Goal: Information Seeking & Learning: Learn about a topic

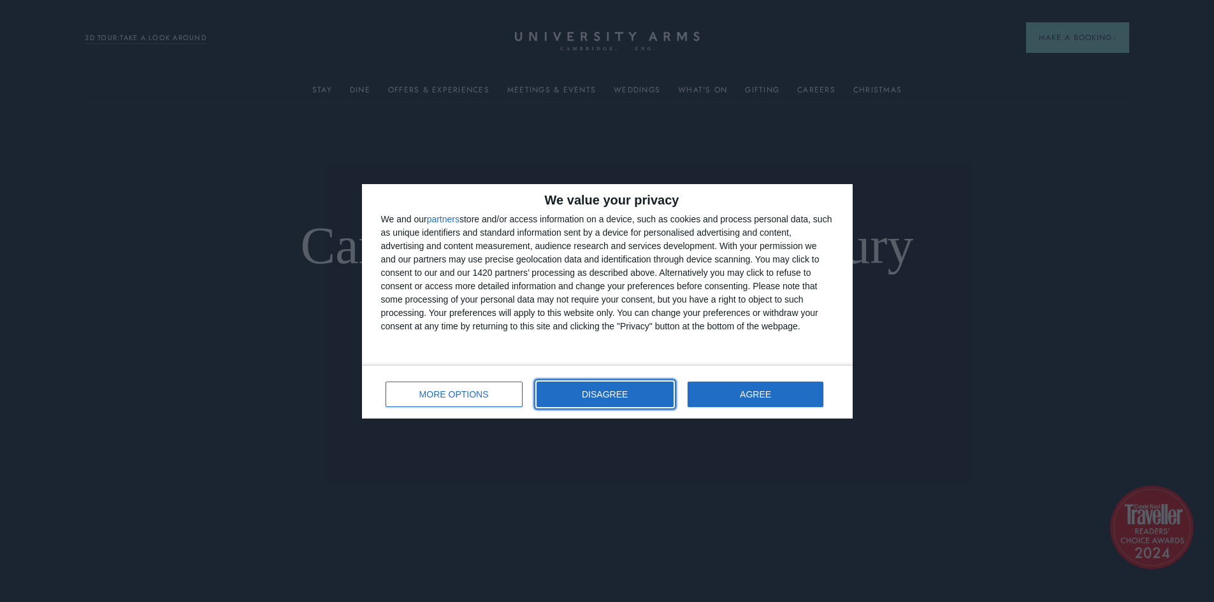
click at [645, 400] on button "DISAGREE" at bounding box center [604, 394] width 137 height 25
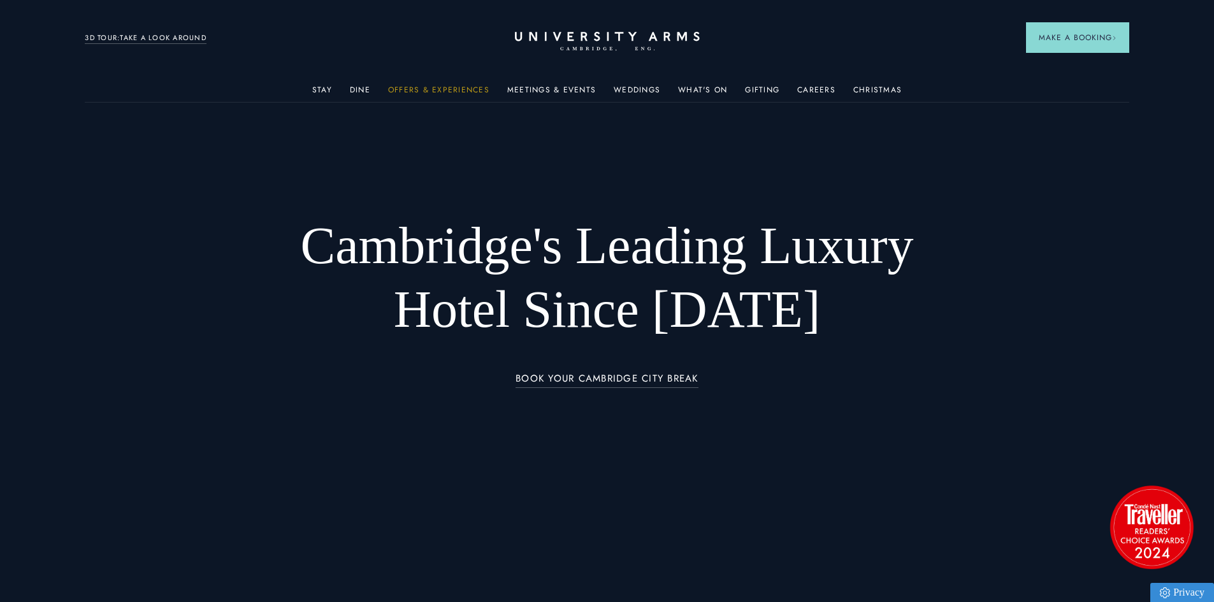
click at [420, 87] on link "Offers & Experiences" at bounding box center [438, 93] width 101 height 17
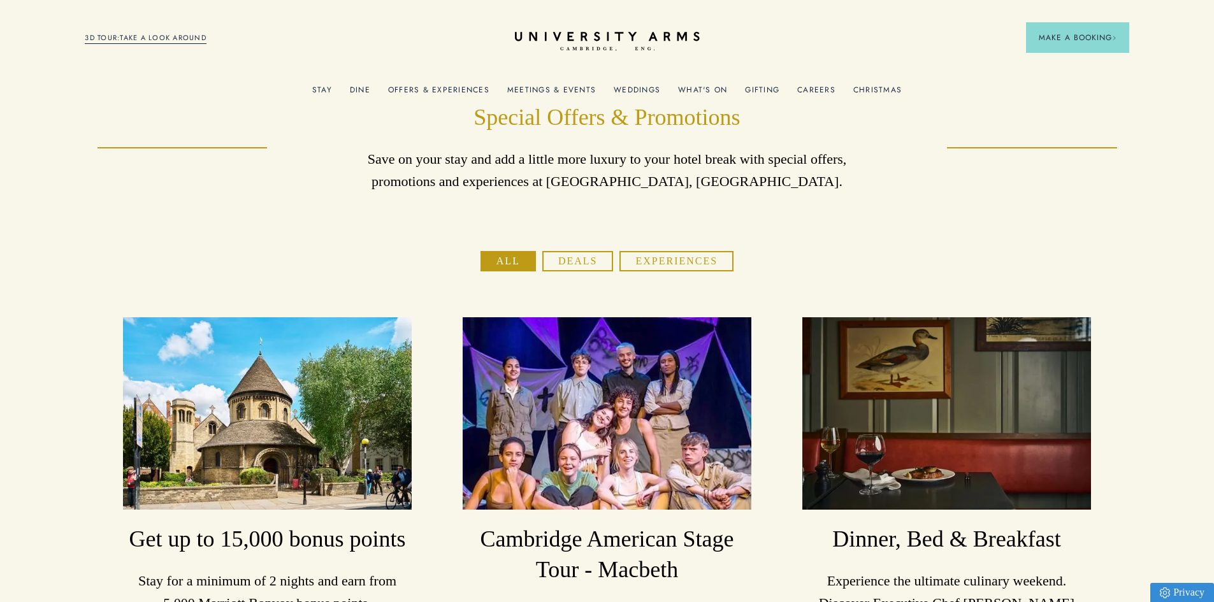
click at [425, 91] on link "Offers & Experiences" at bounding box center [438, 93] width 101 height 17
click at [536, 83] on div "Meetings & Events" at bounding box center [551, 88] width 89 height 25
click at [629, 87] on link "Weddings" at bounding box center [636, 93] width 47 height 17
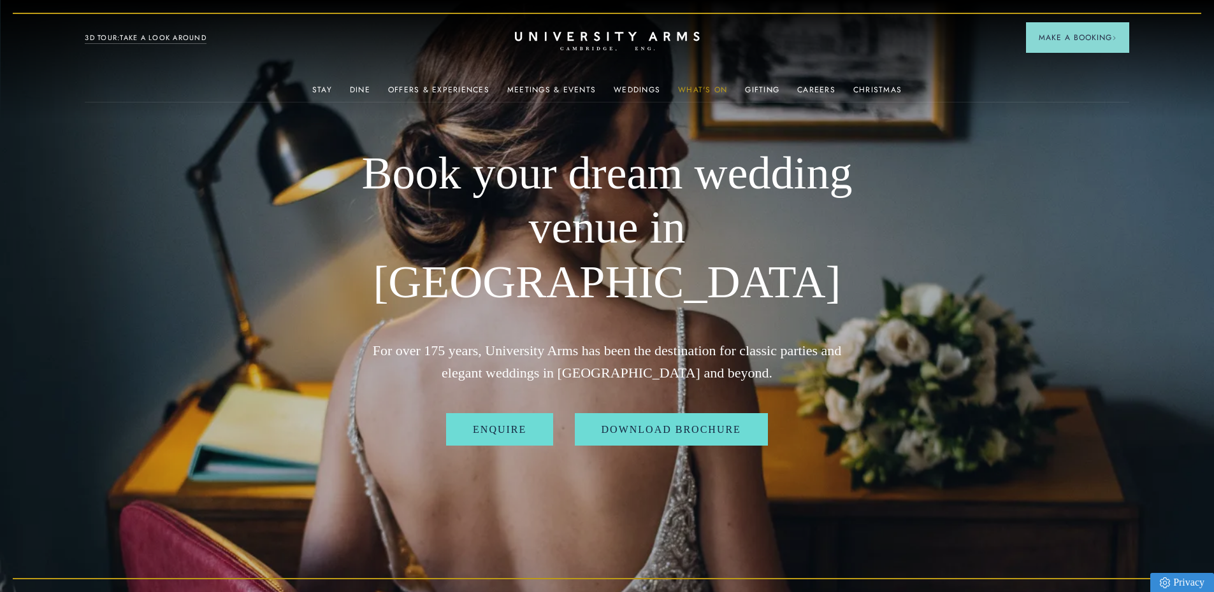
click at [713, 87] on link "What's On" at bounding box center [702, 93] width 49 height 17
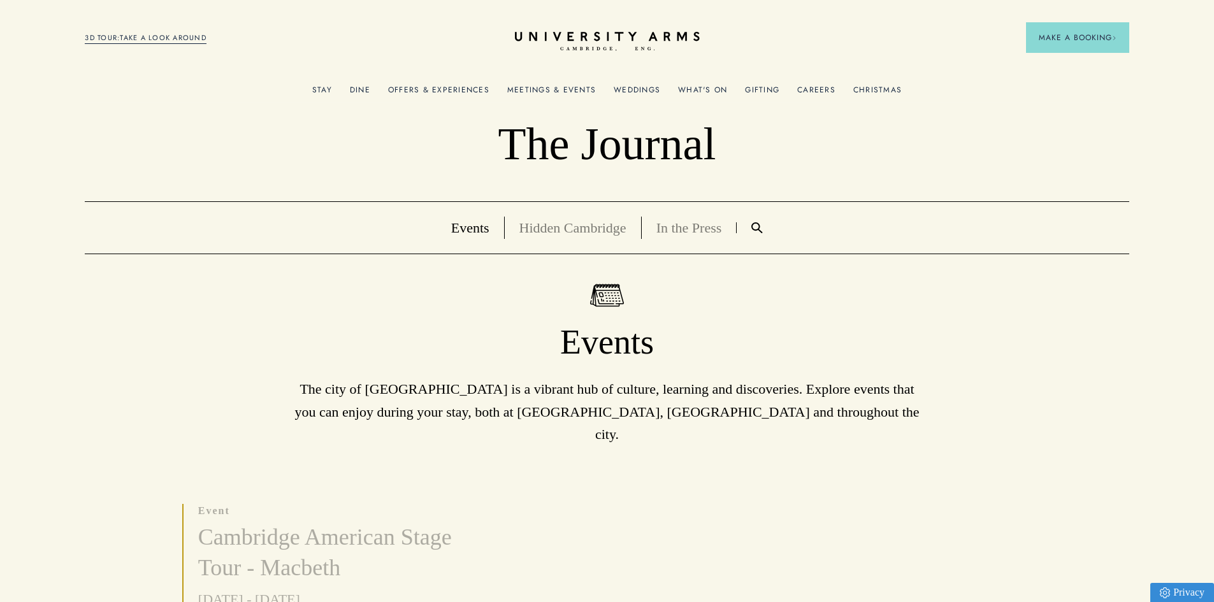
click at [749, 85] on link "Gifting" at bounding box center [762, 93] width 34 height 17
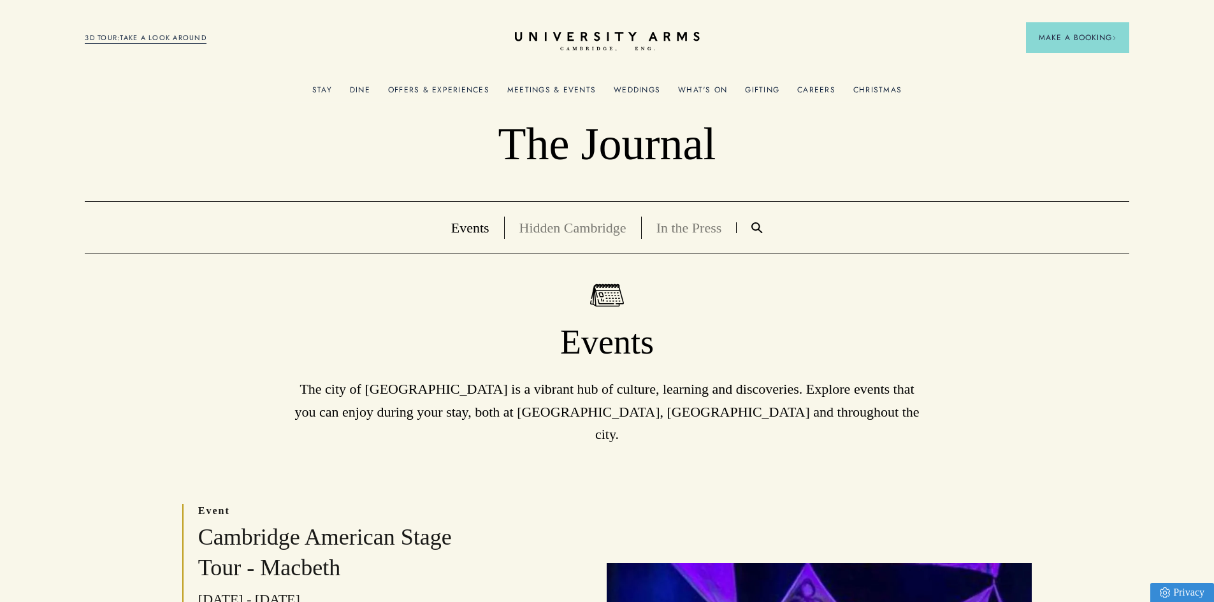
click at [864, 91] on link "Christmas" at bounding box center [877, 93] width 48 height 17
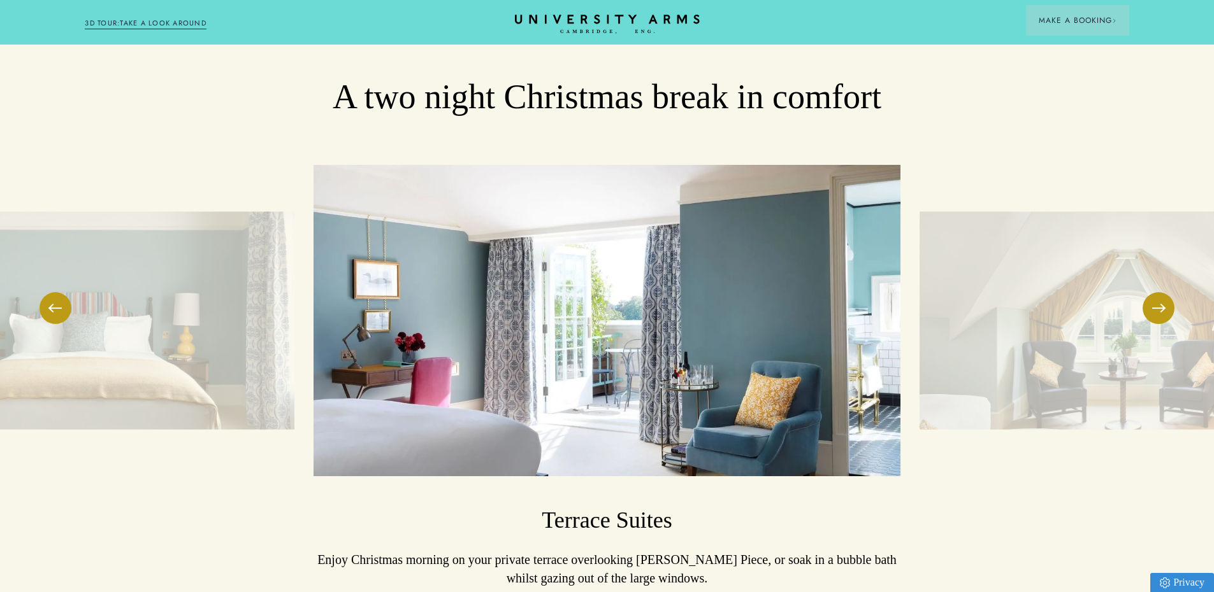
scroll to position [1593, 0]
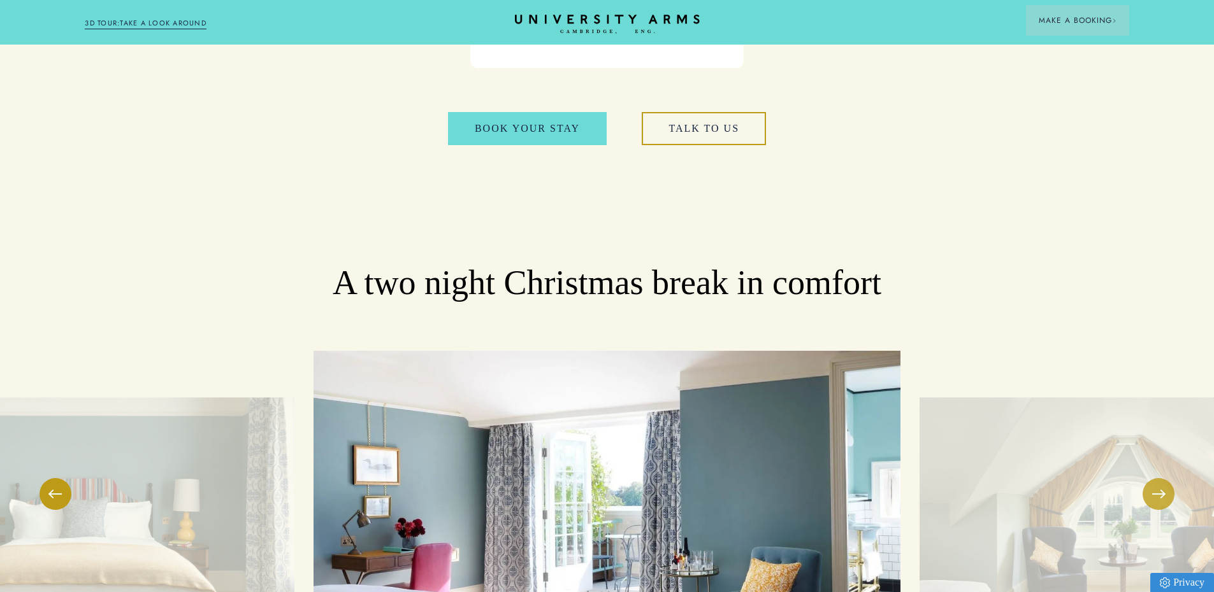
click at [1151, 478] on button at bounding box center [1158, 494] width 32 height 32
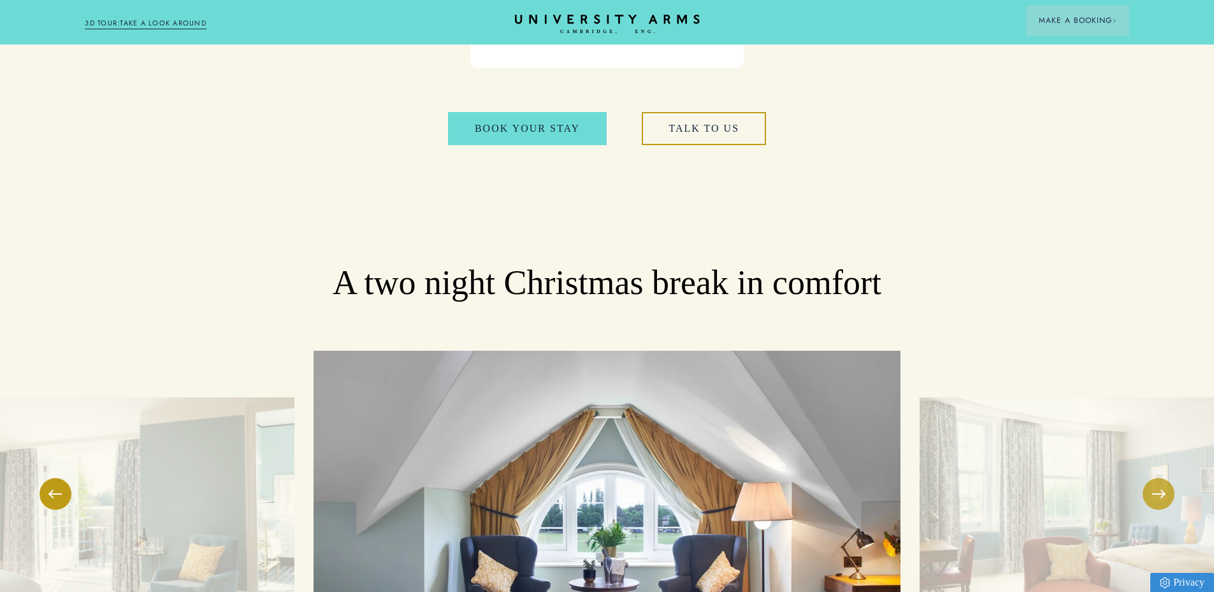
click at [1151, 478] on button at bounding box center [1158, 494] width 32 height 32
click at [1150, 478] on button at bounding box center [1158, 494] width 32 height 32
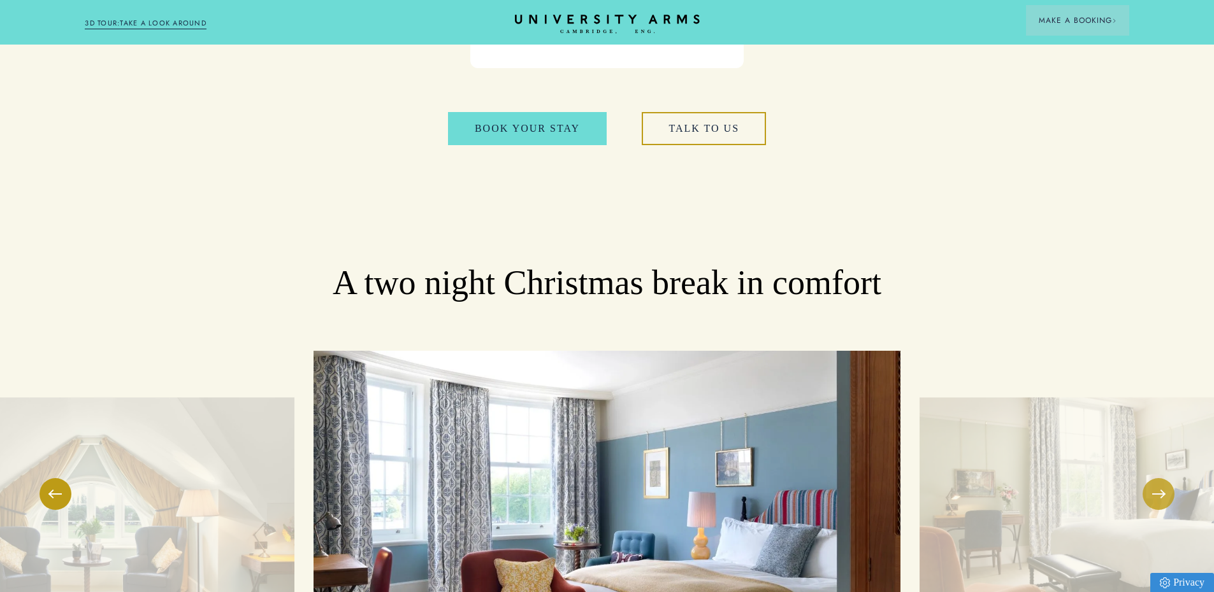
click at [1150, 478] on button at bounding box center [1158, 494] width 32 height 32
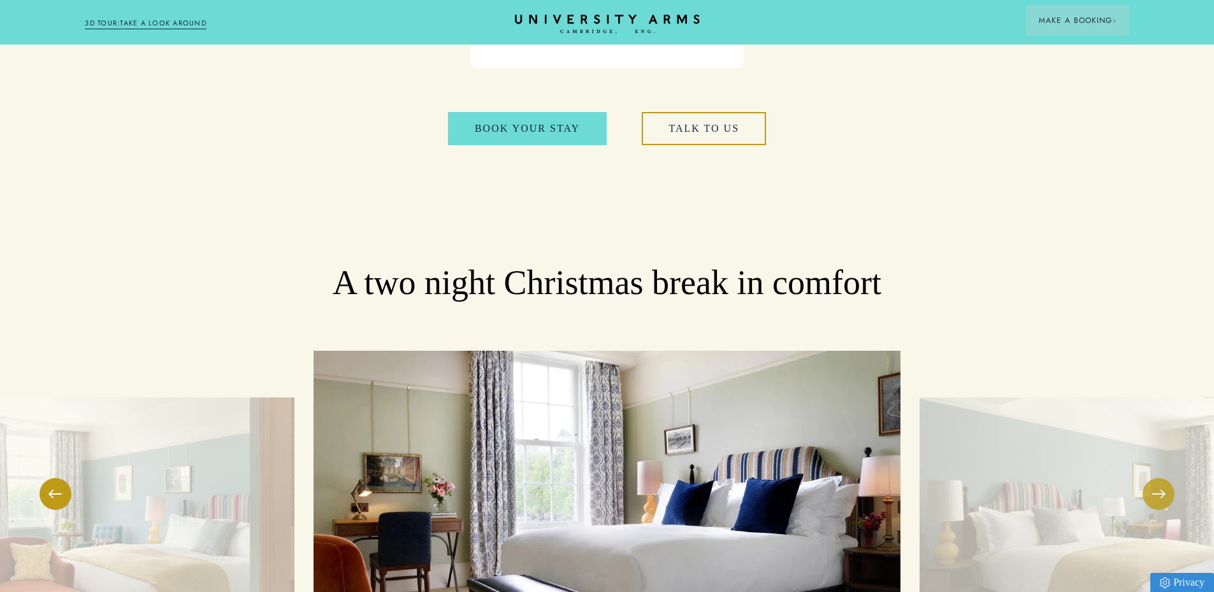
click at [1150, 478] on button at bounding box center [1158, 494] width 32 height 32
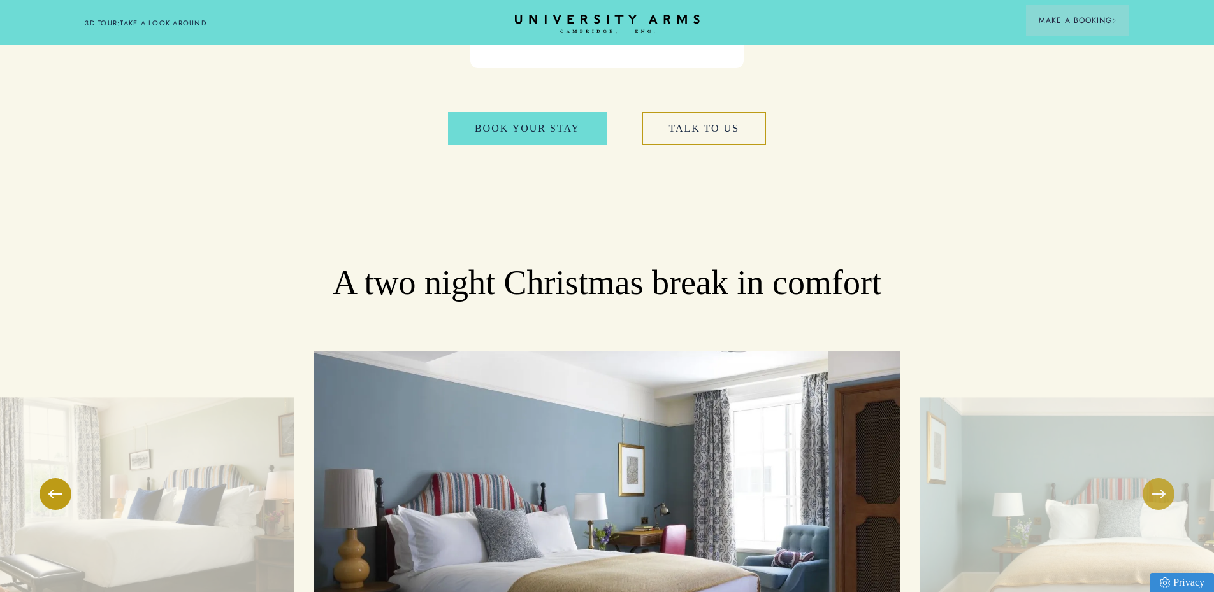
click at [1150, 478] on button at bounding box center [1158, 494] width 32 height 32
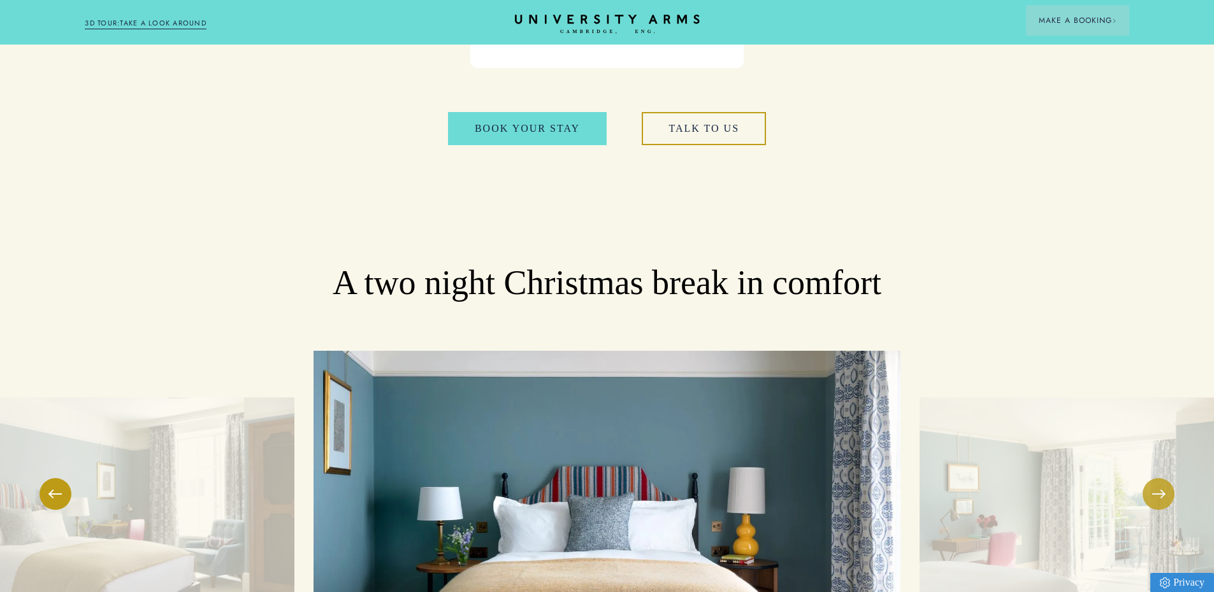
click at [1150, 478] on button at bounding box center [1158, 494] width 32 height 32
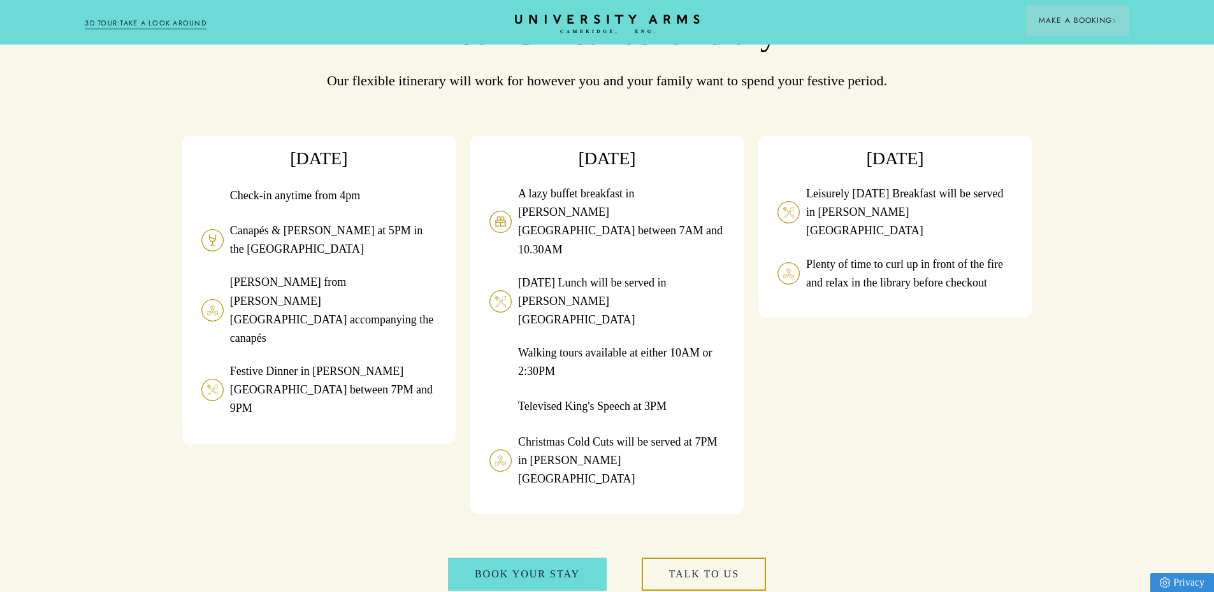
click at [982, 249] on div "[DATE] Check-in anytime from 4pm Canapés & [PERSON_NAME] at 5PM in the Drawing …" at bounding box center [606, 325] width 849 height 378
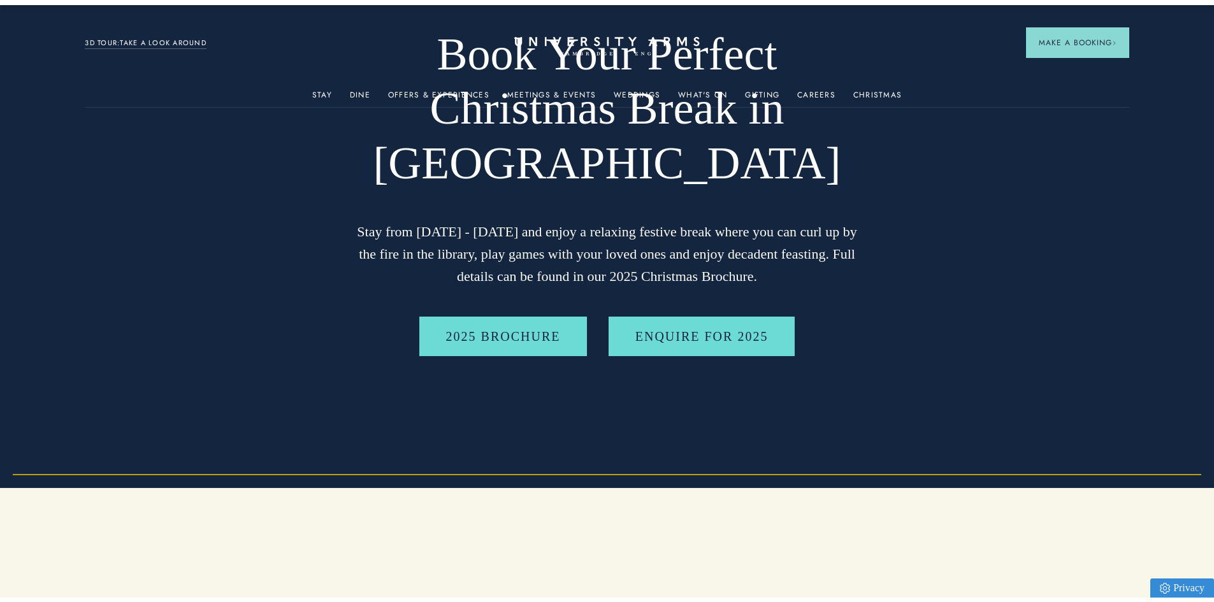
scroll to position [0, 0]
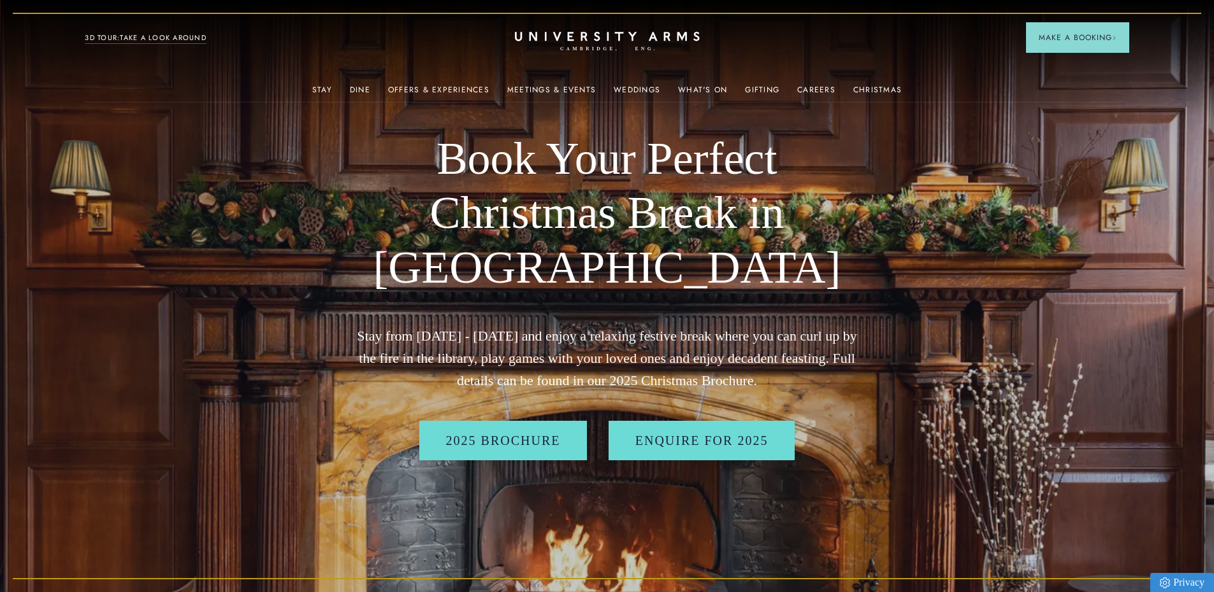
click at [123, 34] on link "3D TOUR:TAKE A LOOK AROUND" at bounding box center [146, 37] width 122 height 11
click at [476, 452] on link "2025 BROCHURE" at bounding box center [503, 440] width 168 height 39
click at [445, 90] on link "Offers & Experiences" at bounding box center [438, 93] width 101 height 17
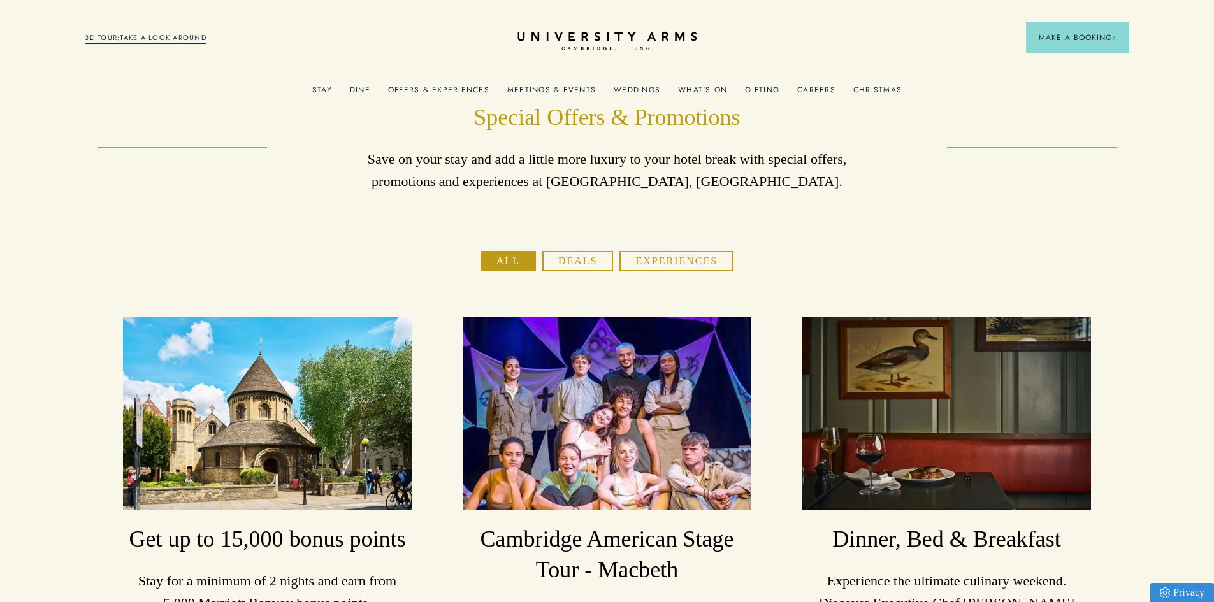
click at [595, 38] on icon at bounding box center [606, 36] width 179 height 9
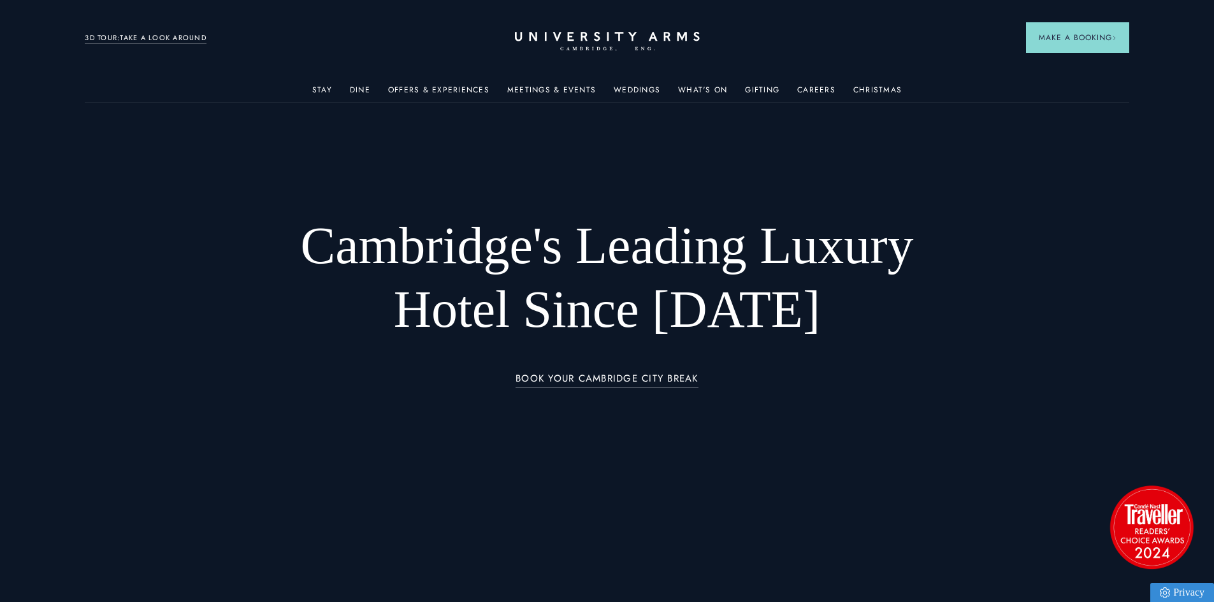
click at [889, 498] on div at bounding box center [607, 301] width 1214 height 602
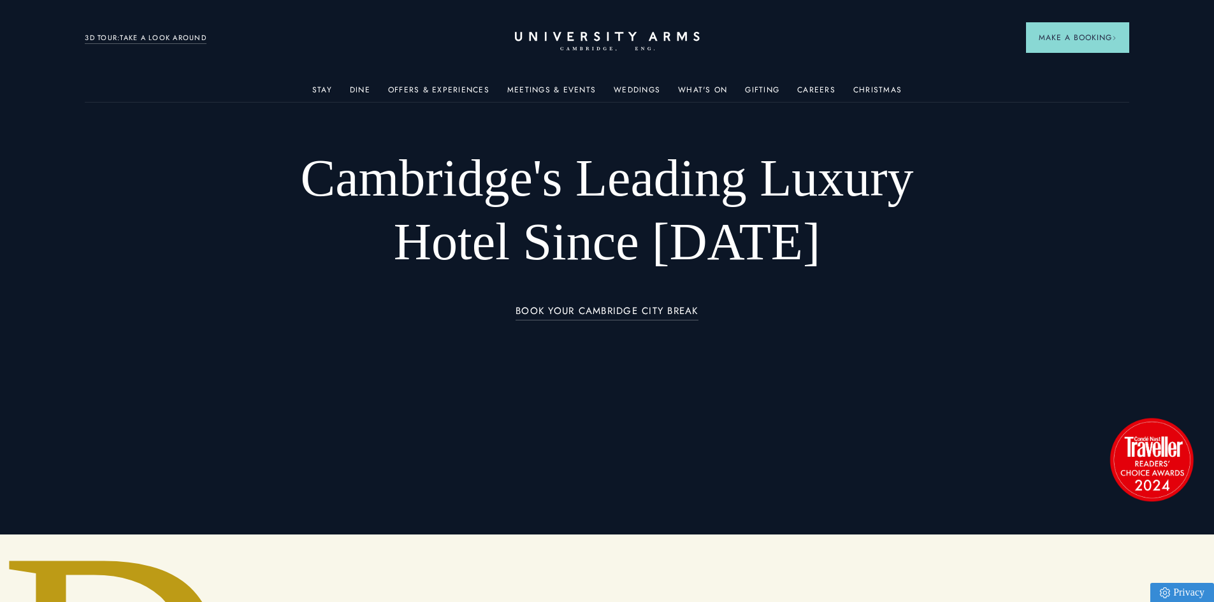
scroll to position [127, 0]
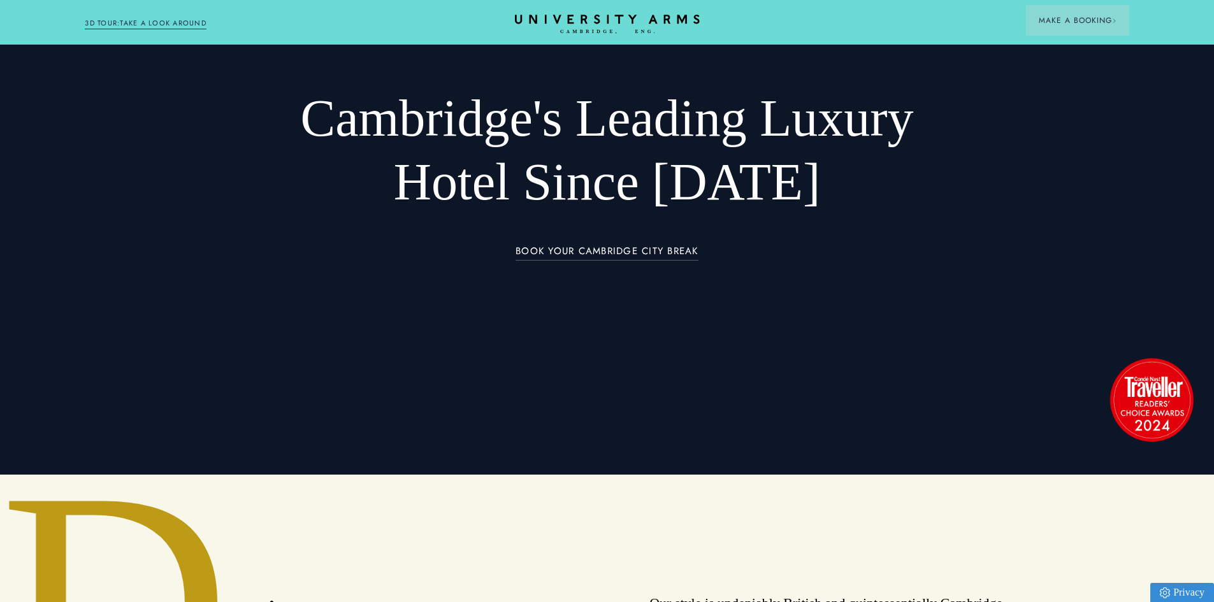
click at [511, 359] on div at bounding box center [607, 174] width 1214 height 602
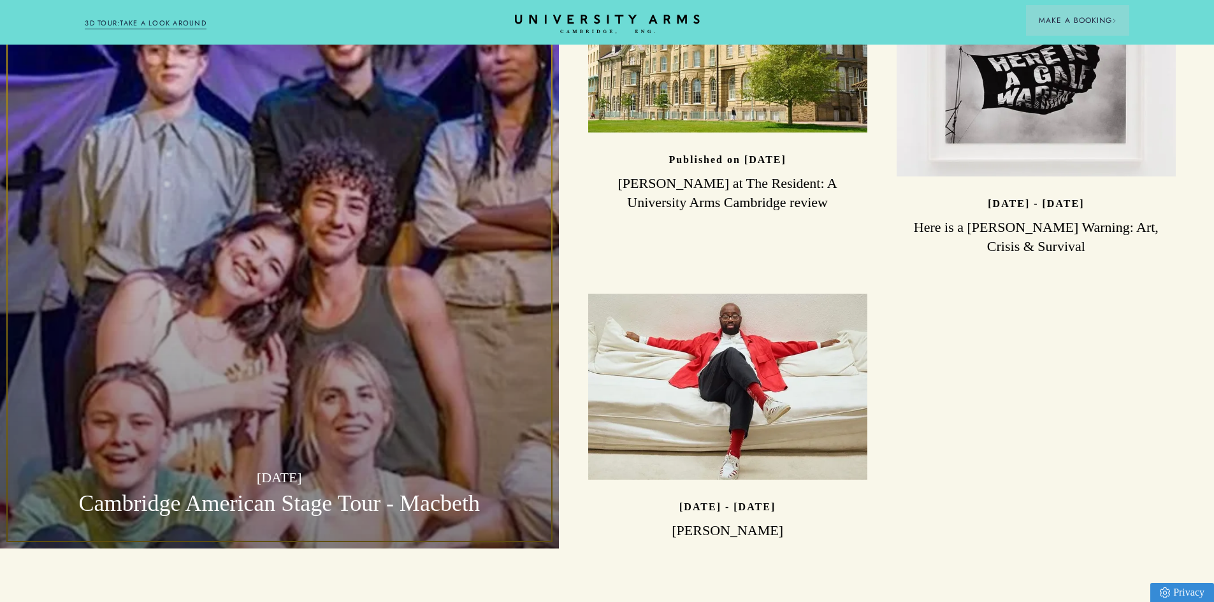
scroll to position [3219, 0]
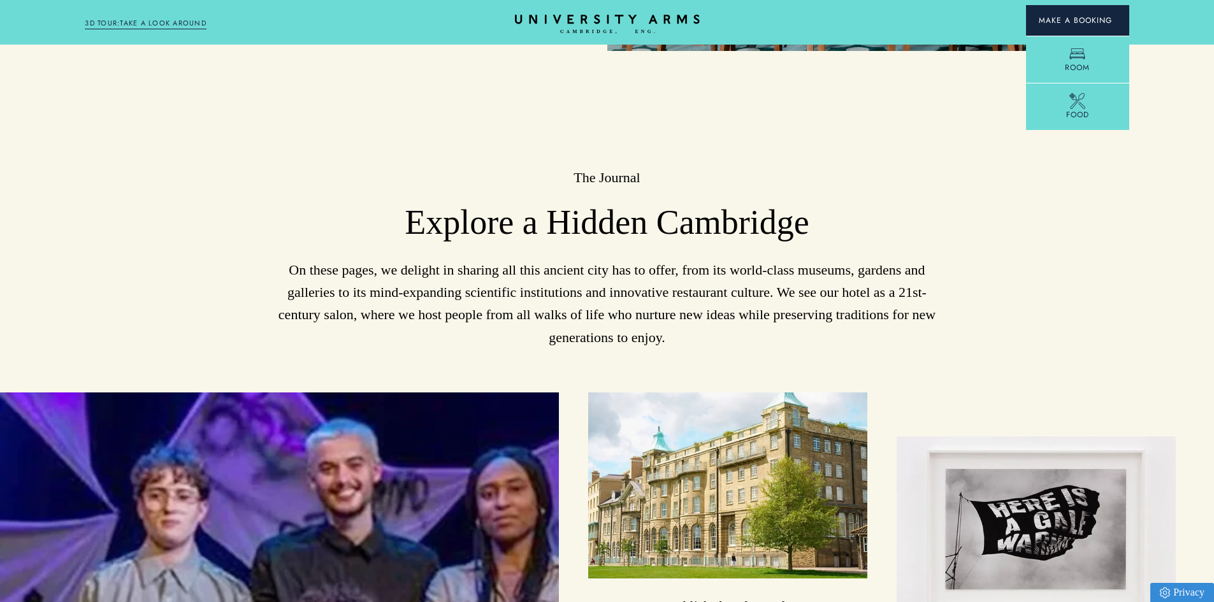
click at [1066, 23] on span "Make a Booking" at bounding box center [1077, 20] width 78 height 11
